Goal: Task Accomplishment & Management: Manage account settings

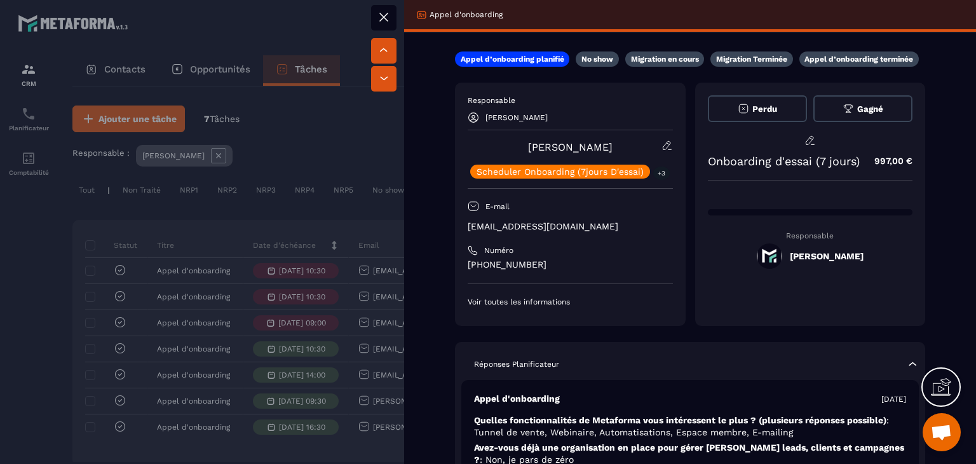
scroll to position [64, 0]
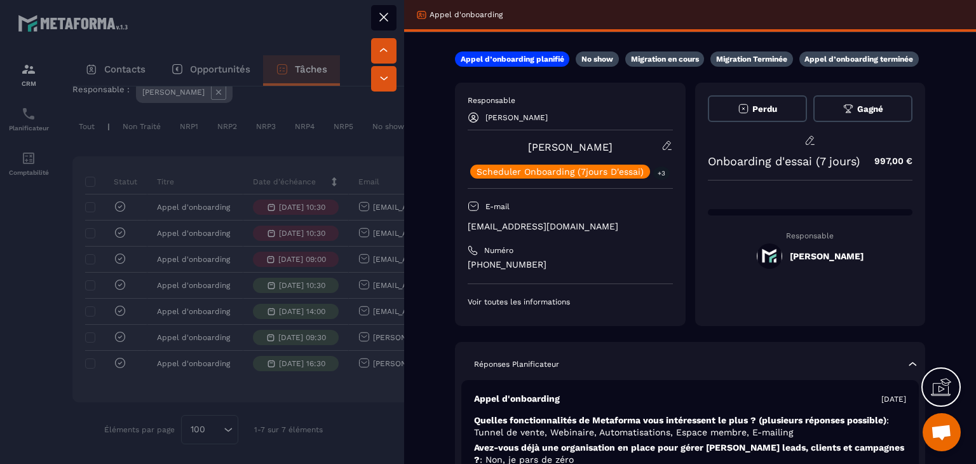
click at [383, 25] on button at bounding box center [383, 17] width 25 height 25
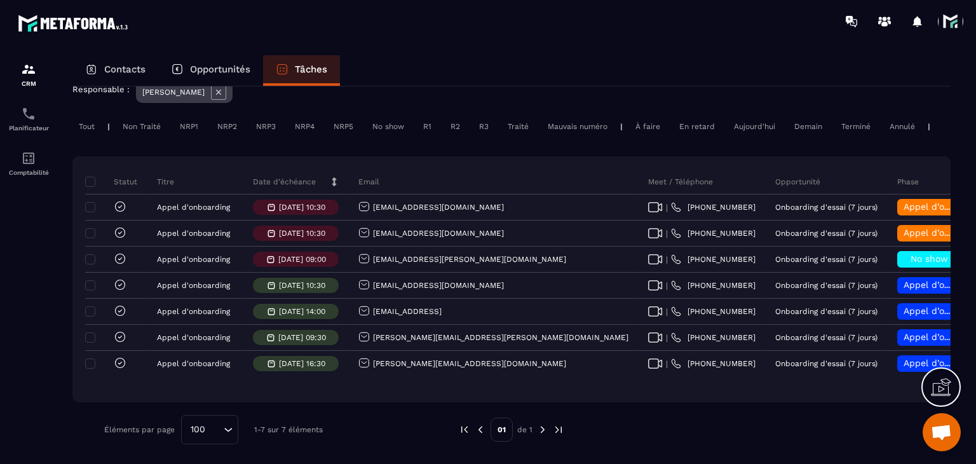
click at [744, 127] on div "Aujourd'hui" at bounding box center [755, 126] width 54 height 15
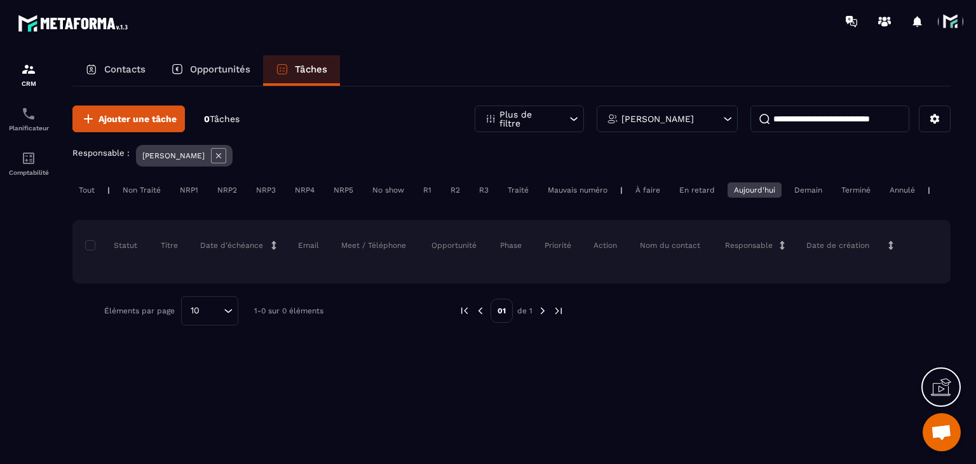
click at [650, 184] on div "À faire" at bounding box center [648, 189] width 38 height 15
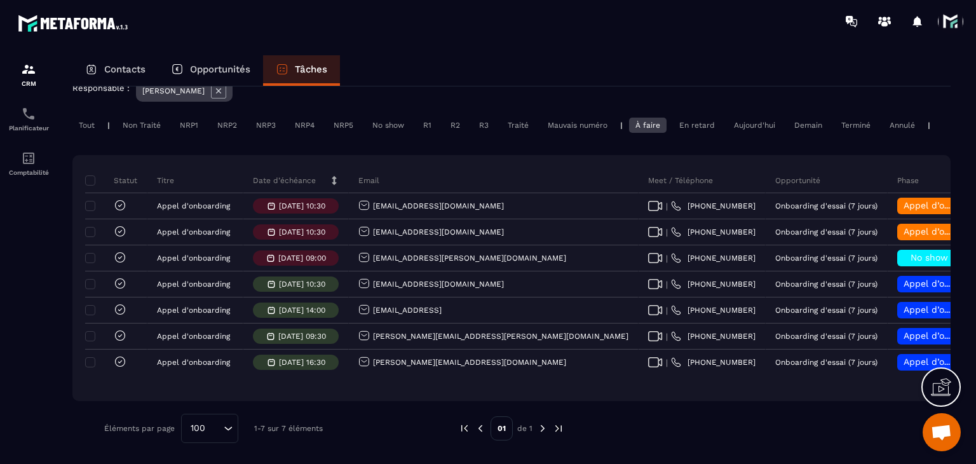
scroll to position [0, 6]
click at [838, 118] on div "Terminé" at bounding box center [851, 125] width 42 height 15
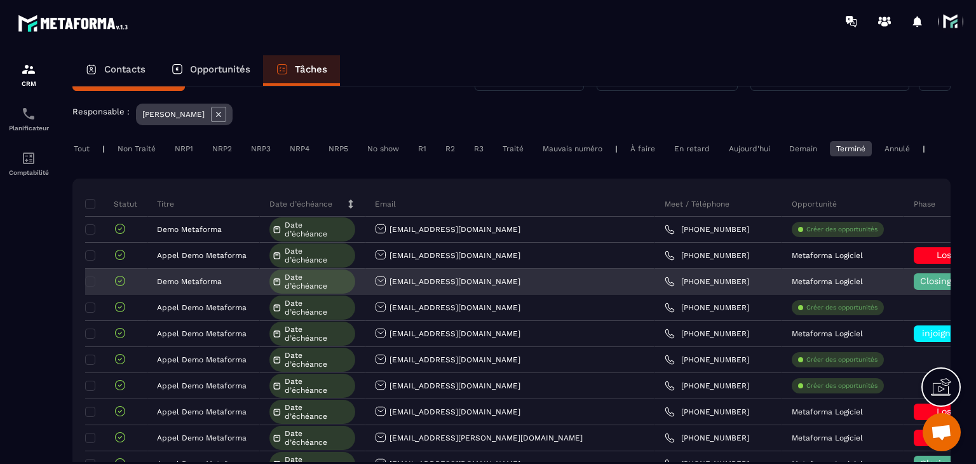
scroll to position [64, 0]
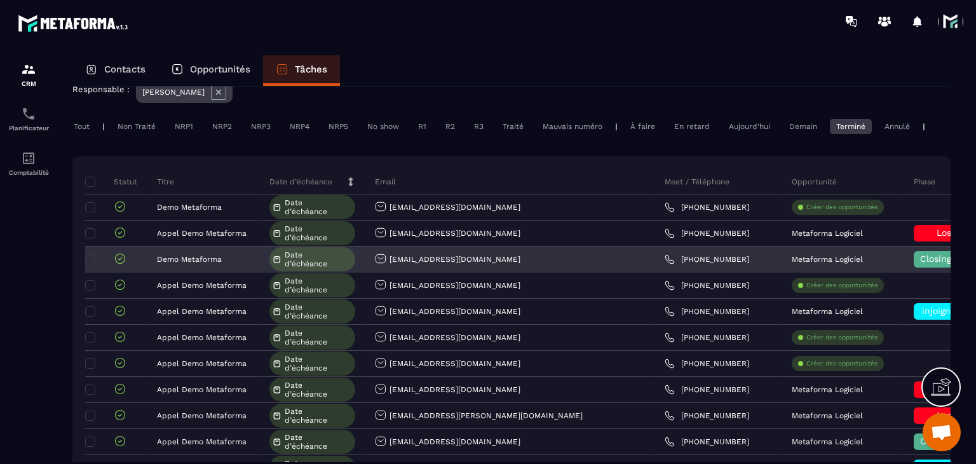
click at [921, 264] on span "Closing en cours" at bounding box center [957, 259] width 72 height 10
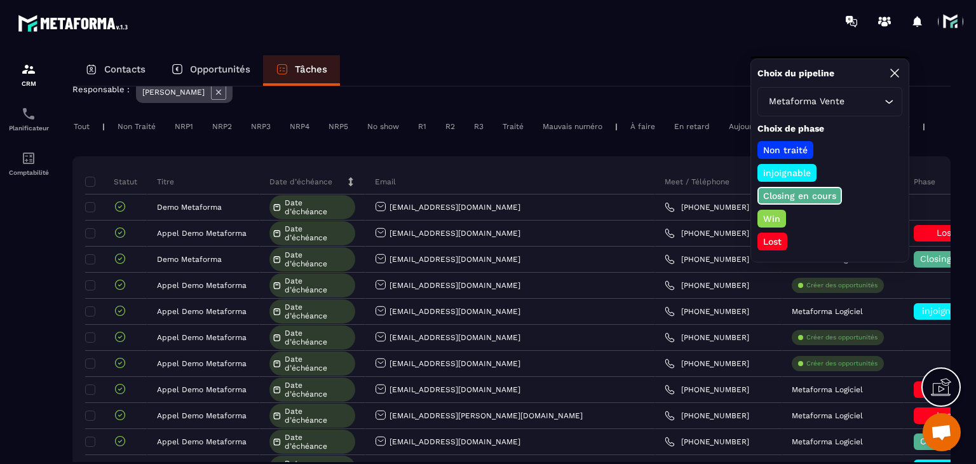
click at [898, 69] on icon at bounding box center [895, 73] width 8 height 8
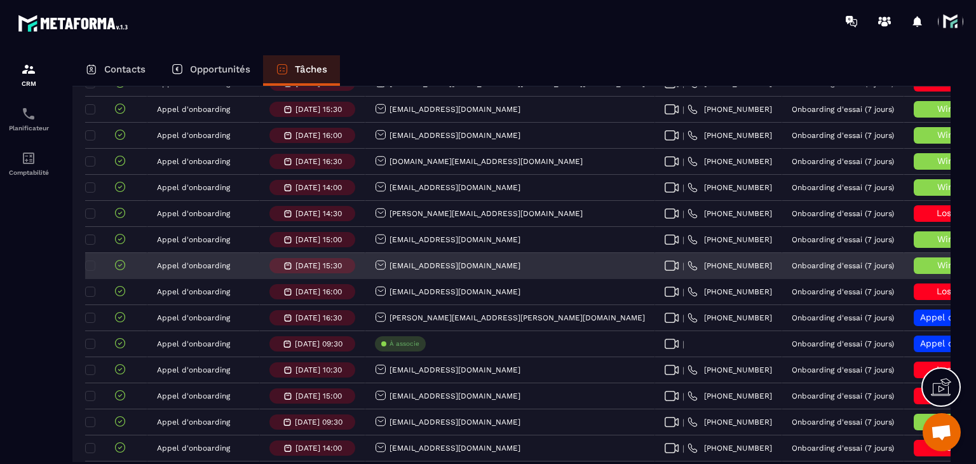
scroll to position [2296, 0]
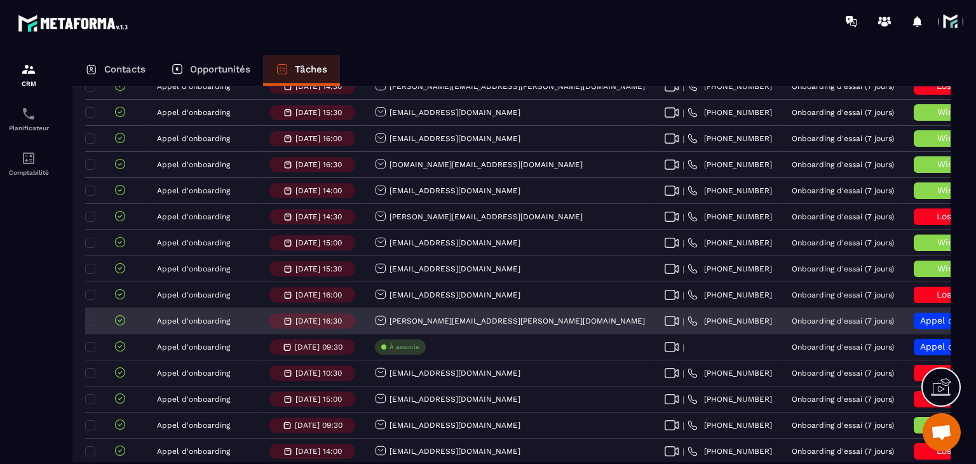
click at [428, 315] on div "[PERSON_NAME][EMAIL_ADDRESS][PERSON_NAME][DOMAIN_NAME]" at bounding box center [510, 321] width 270 height 13
